Goal: Transaction & Acquisition: Purchase product/service

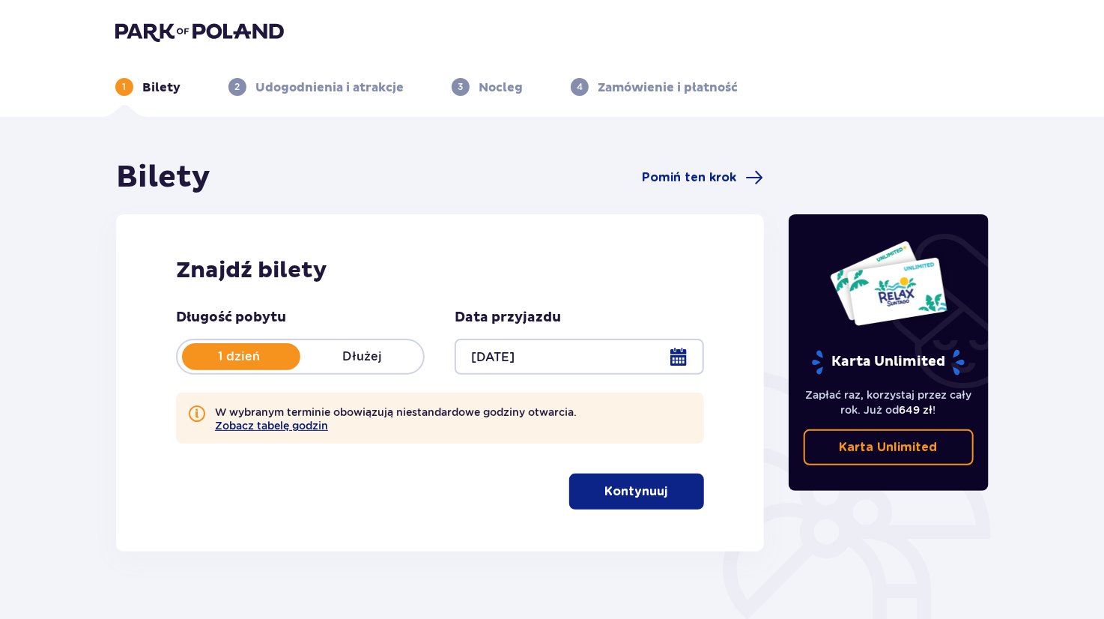
click at [290, 427] on button "Zobacz tabelę godzin" at bounding box center [271, 425] width 113 height 12
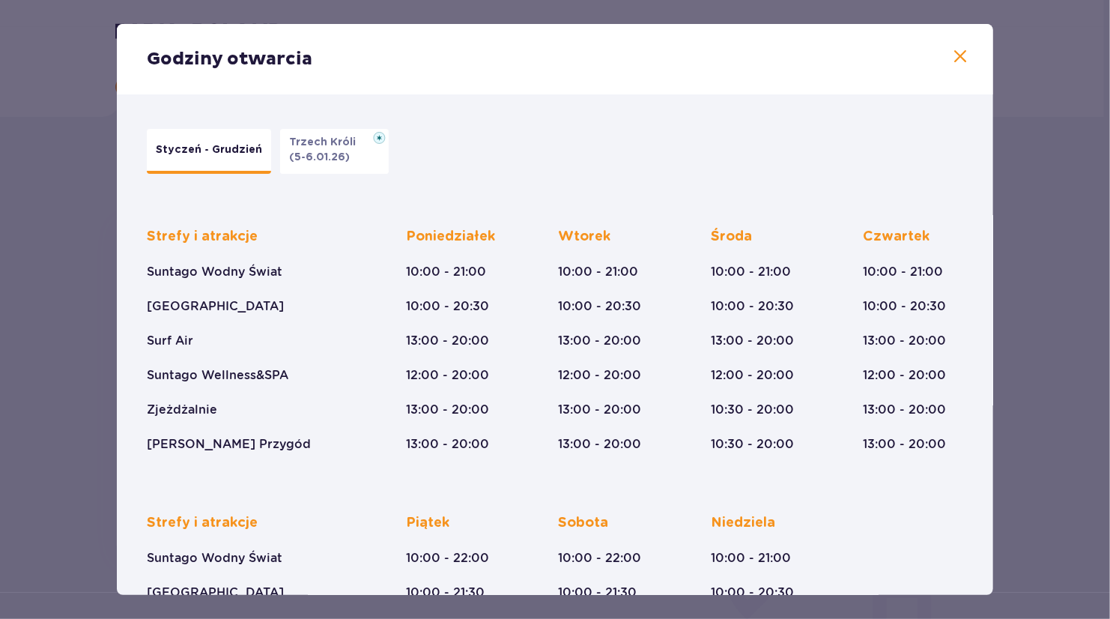
click at [960, 55] on span at bounding box center [960, 57] width 18 height 18
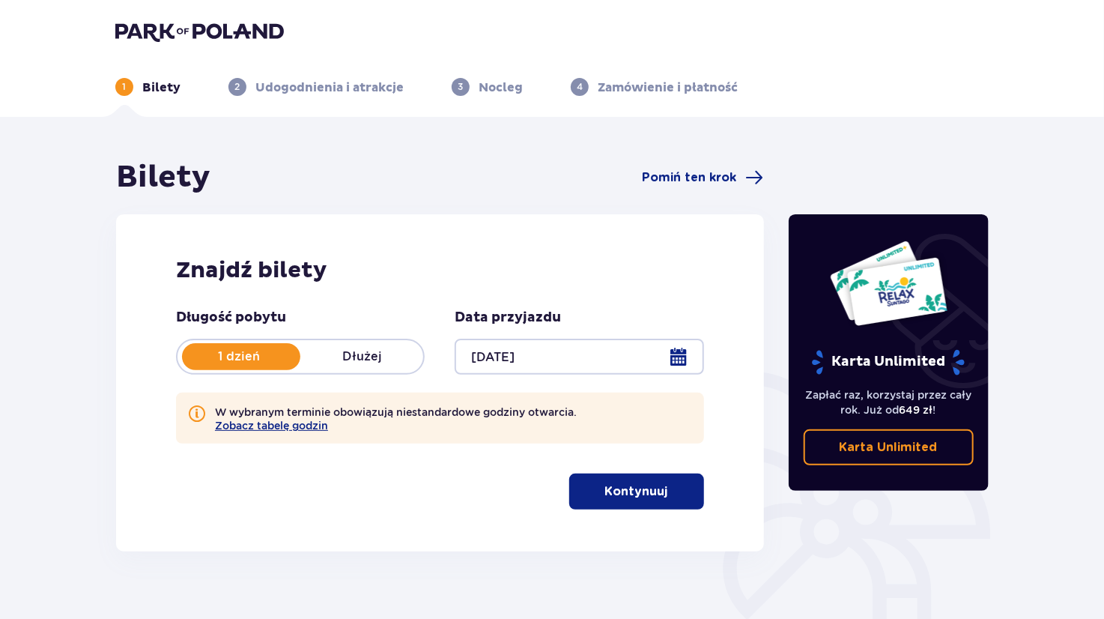
click at [683, 485] on button "Kontynuuj" at bounding box center [636, 491] width 135 height 36
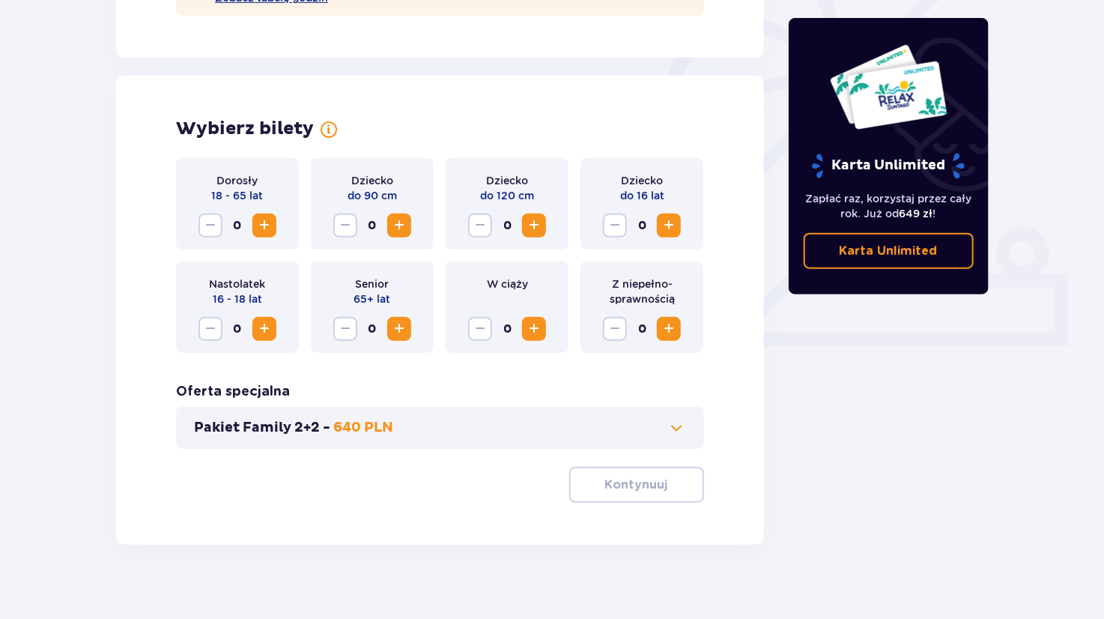
scroll to position [443, 0]
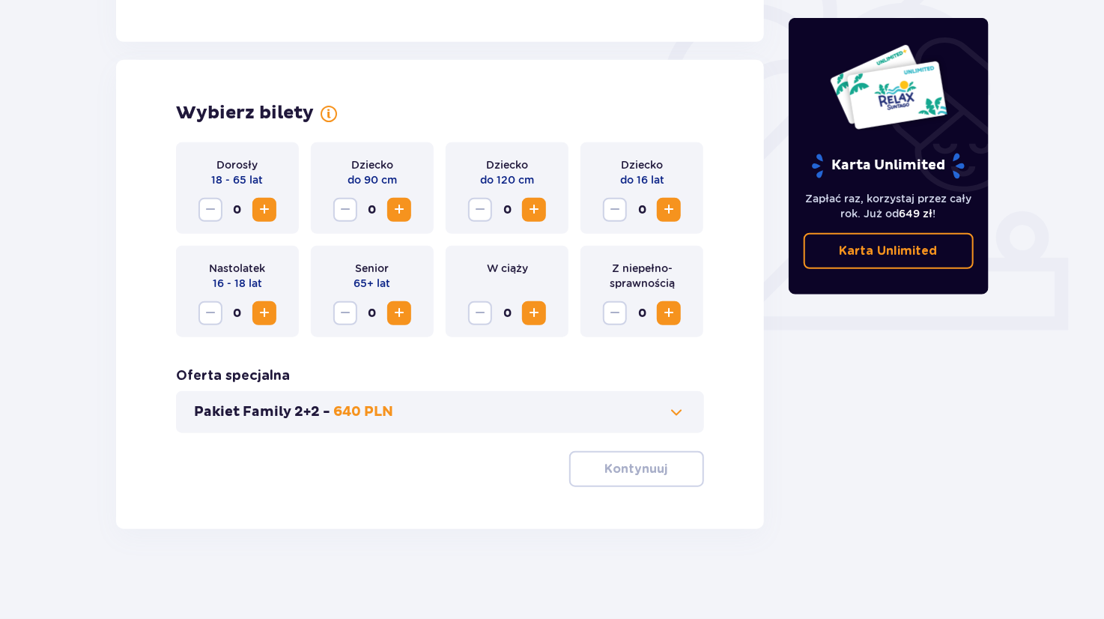
click at [268, 213] on span "Zwiększ" at bounding box center [264, 210] width 18 height 18
click at [643, 461] on p "Kontynuuj" at bounding box center [636, 469] width 63 height 16
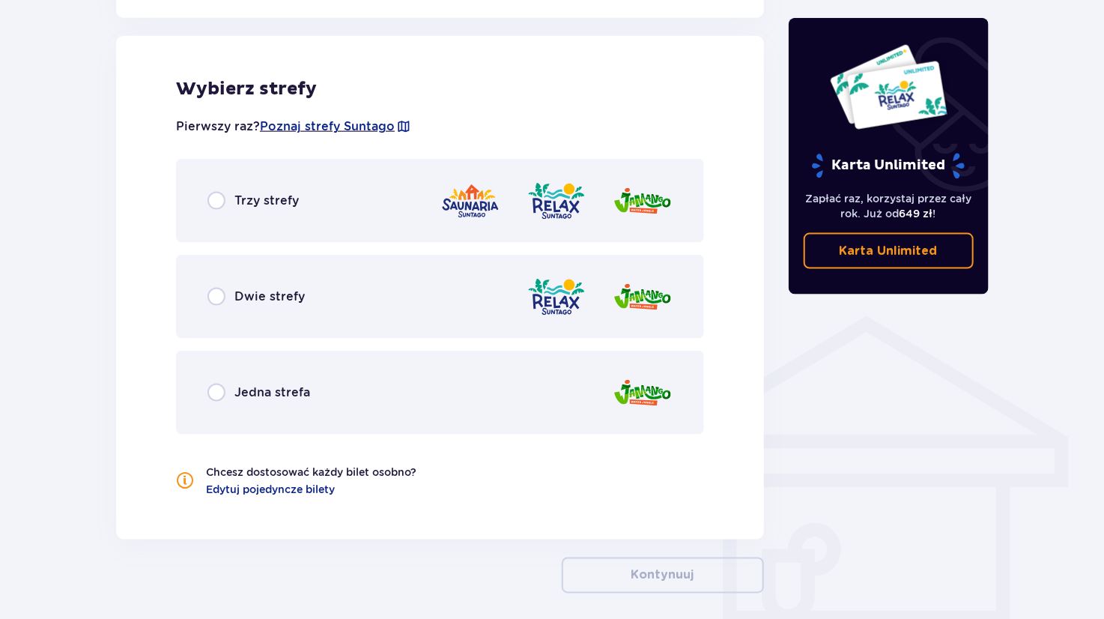
scroll to position [901, 0]
click at [212, 205] on input "radio" at bounding box center [216, 200] width 18 height 18
radio input "true"
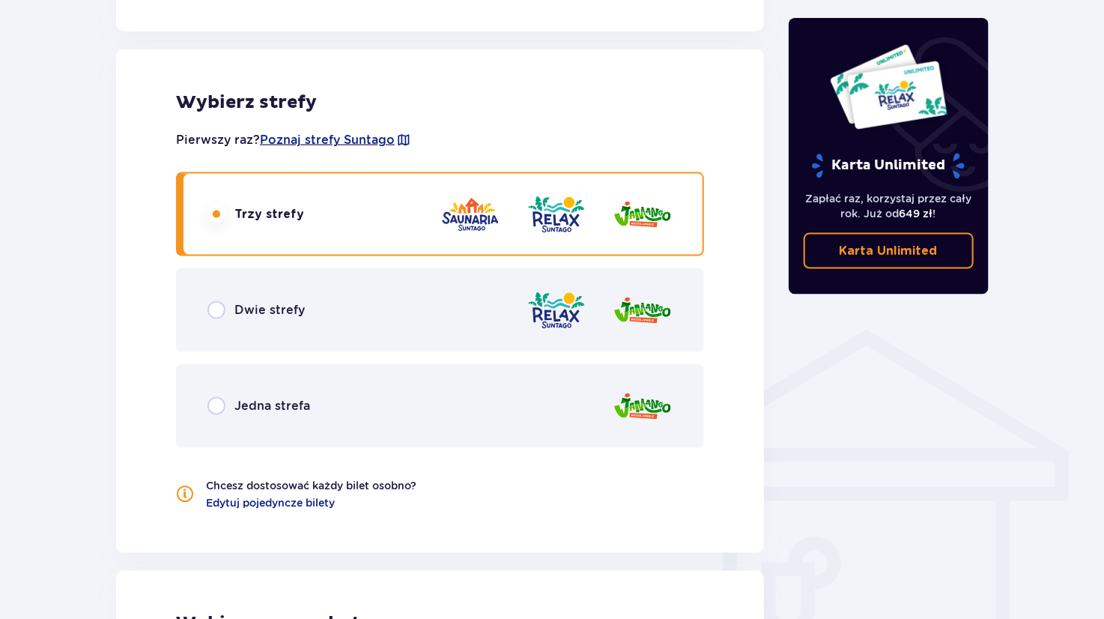
scroll to position [861, 0]
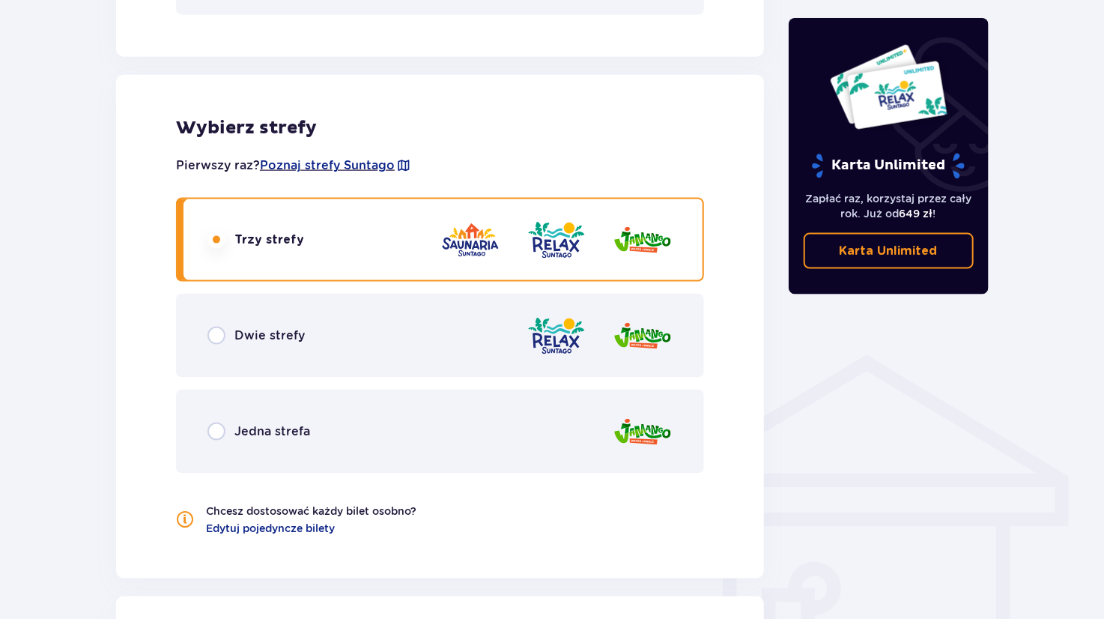
click at [362, 329] on div "Dwie strefy" at bounding box center [440, 336] width 528 height 84
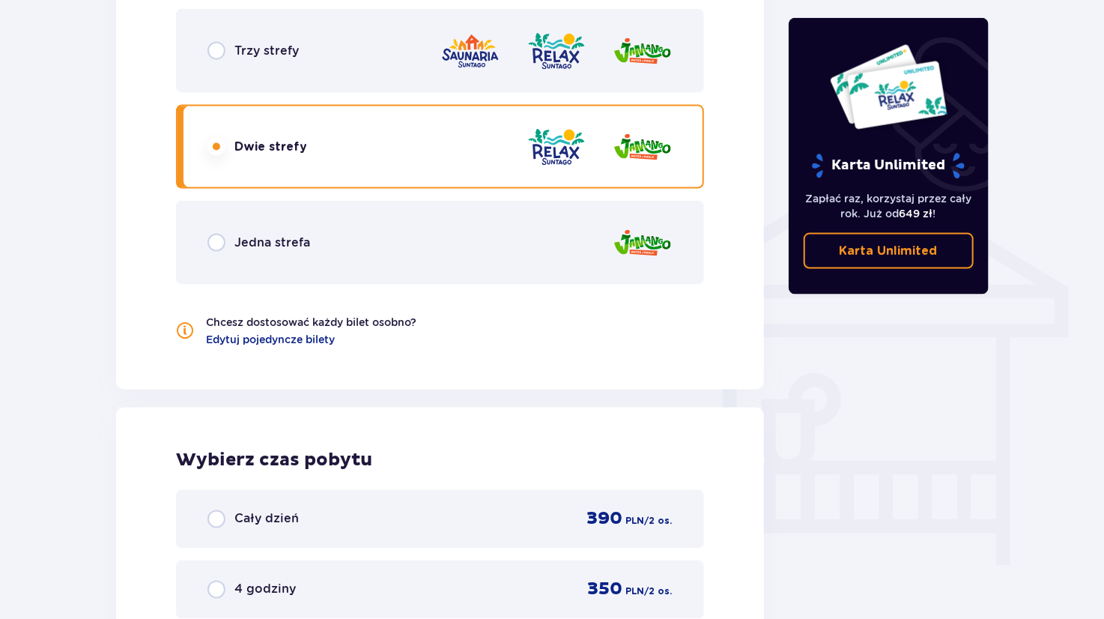
scroll to position [971, 0]
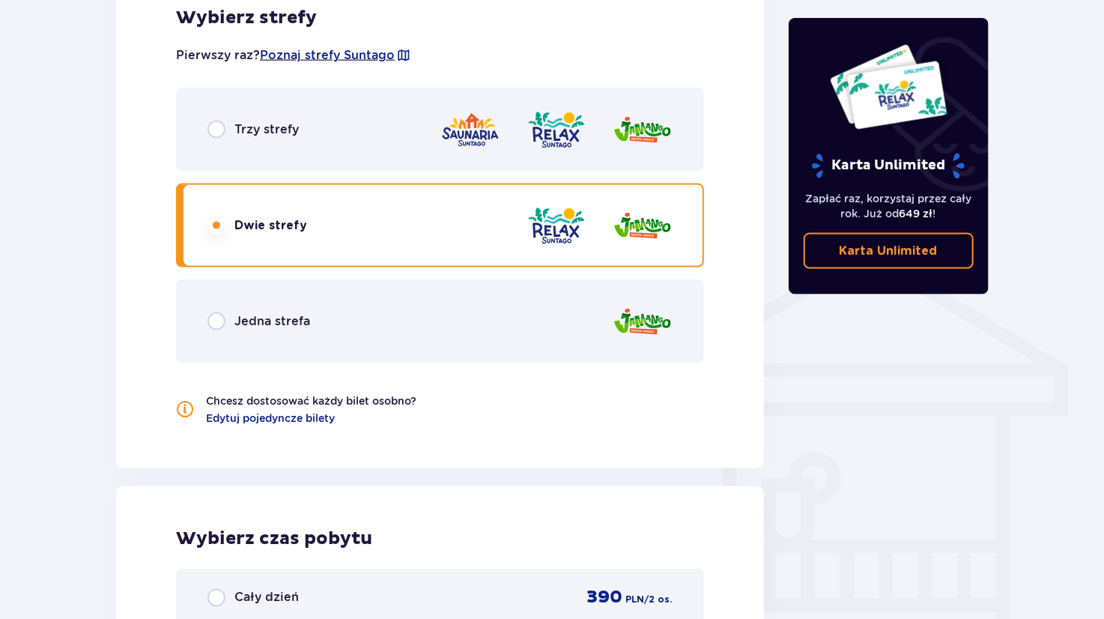
click at [394, 139] on div "Trzy strefy" at bounding box center [440, 130] width 528 height 84
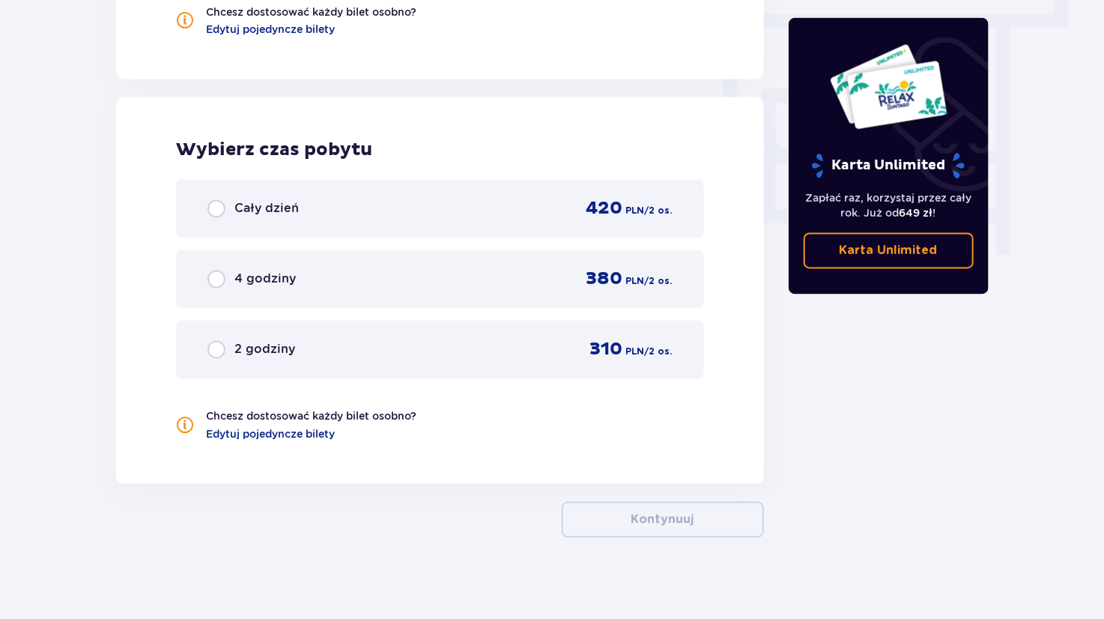
scroll to position [1368, 0]
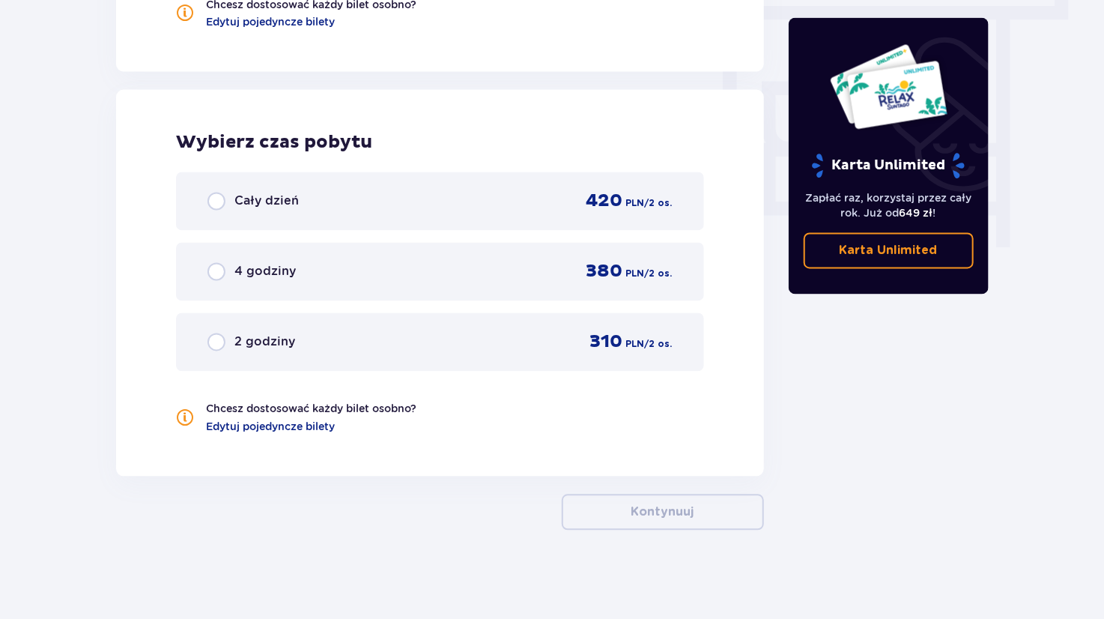
click at [586, 210] on div "420 PLN / 2 os." at bounding box center [620, 201] width 104 height 22
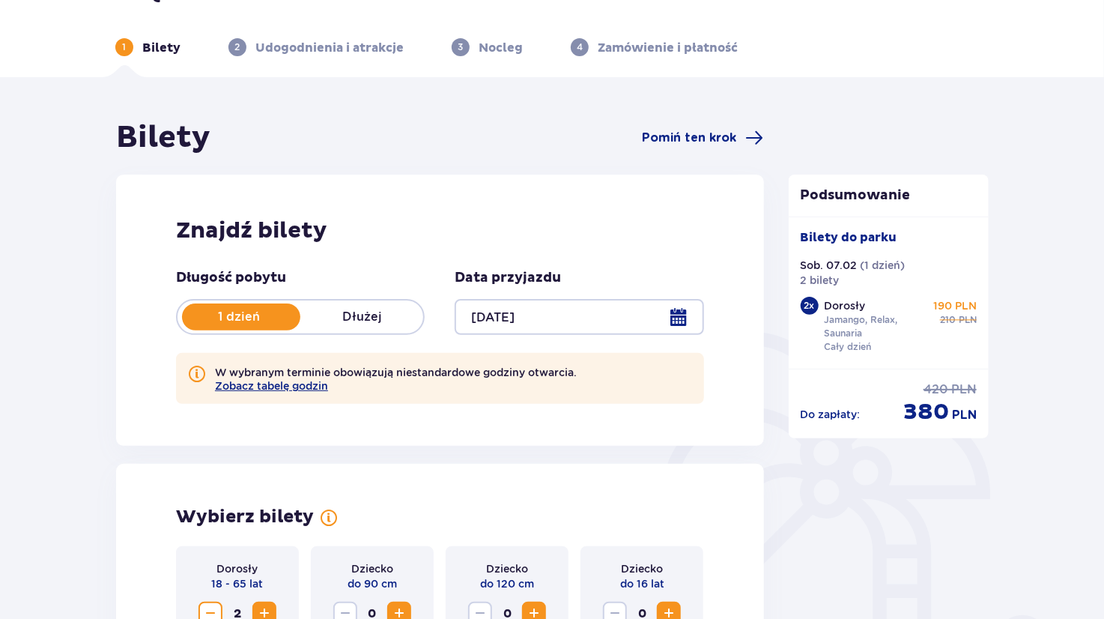
scroll to position [0, 0]
